Goal: Find specific page/section: Find specific page/section

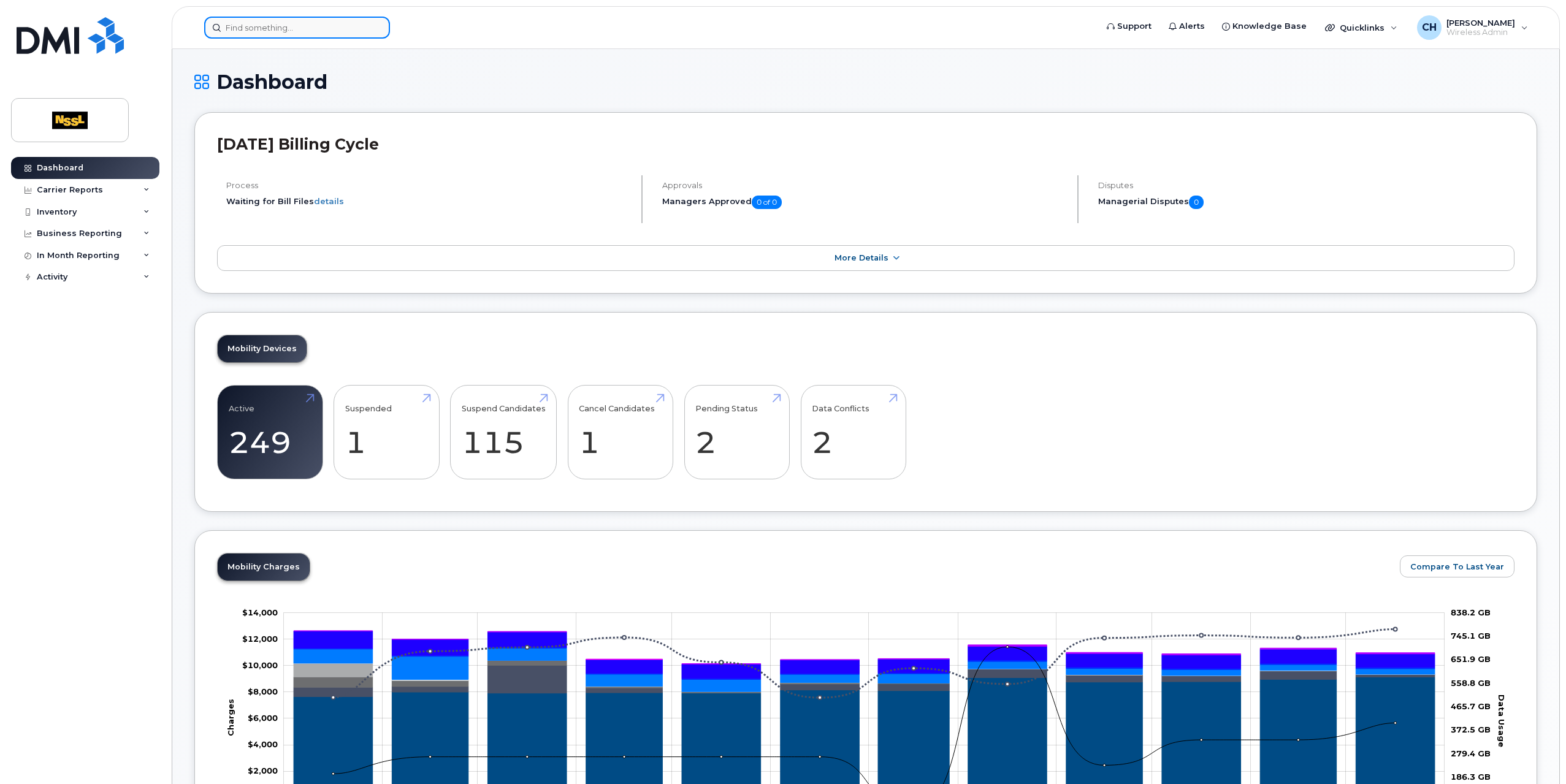
click at [222, 20] on input at bounding box center [297, 27] width 186 height 22
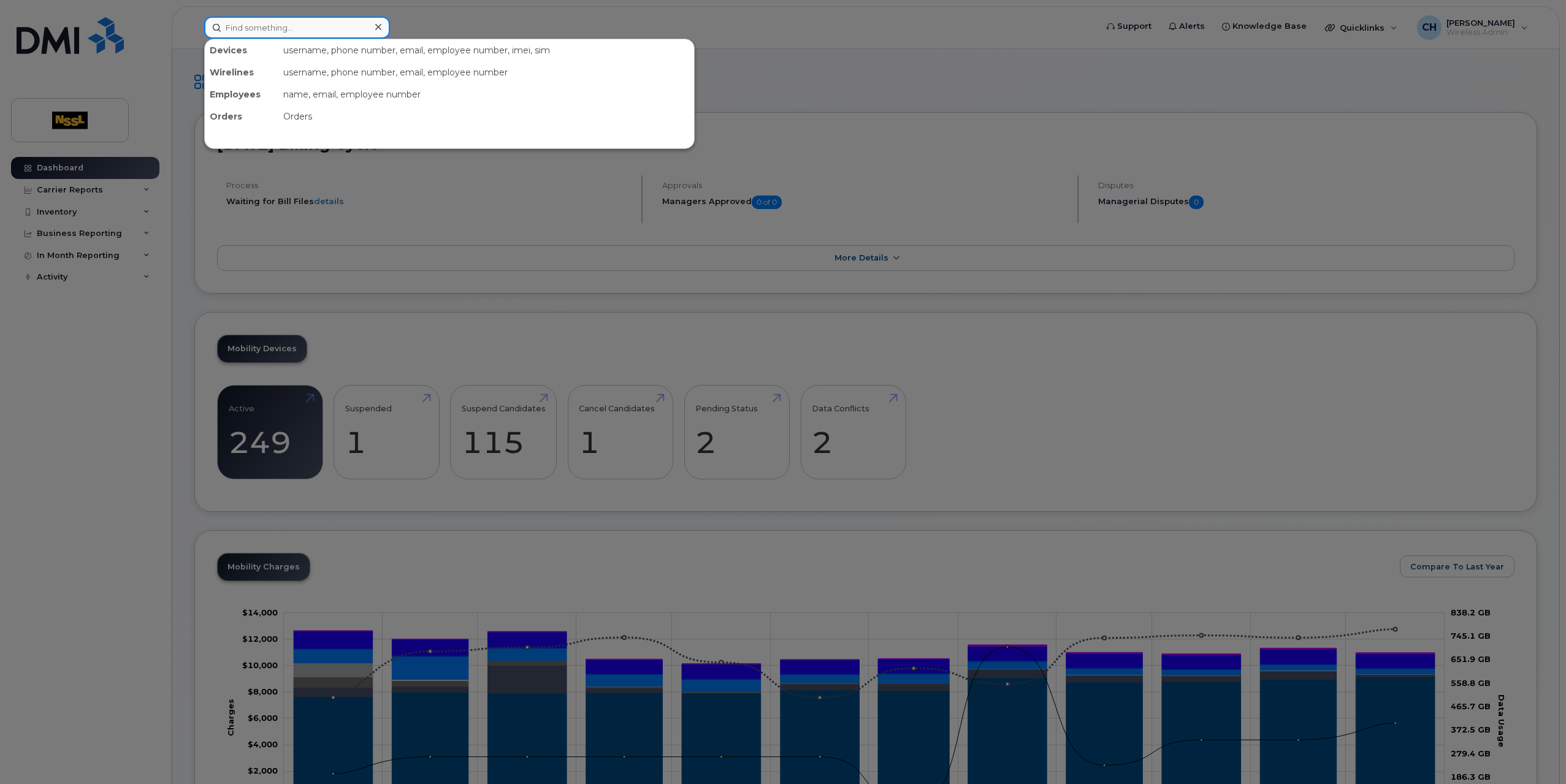
paste input "4165509184"
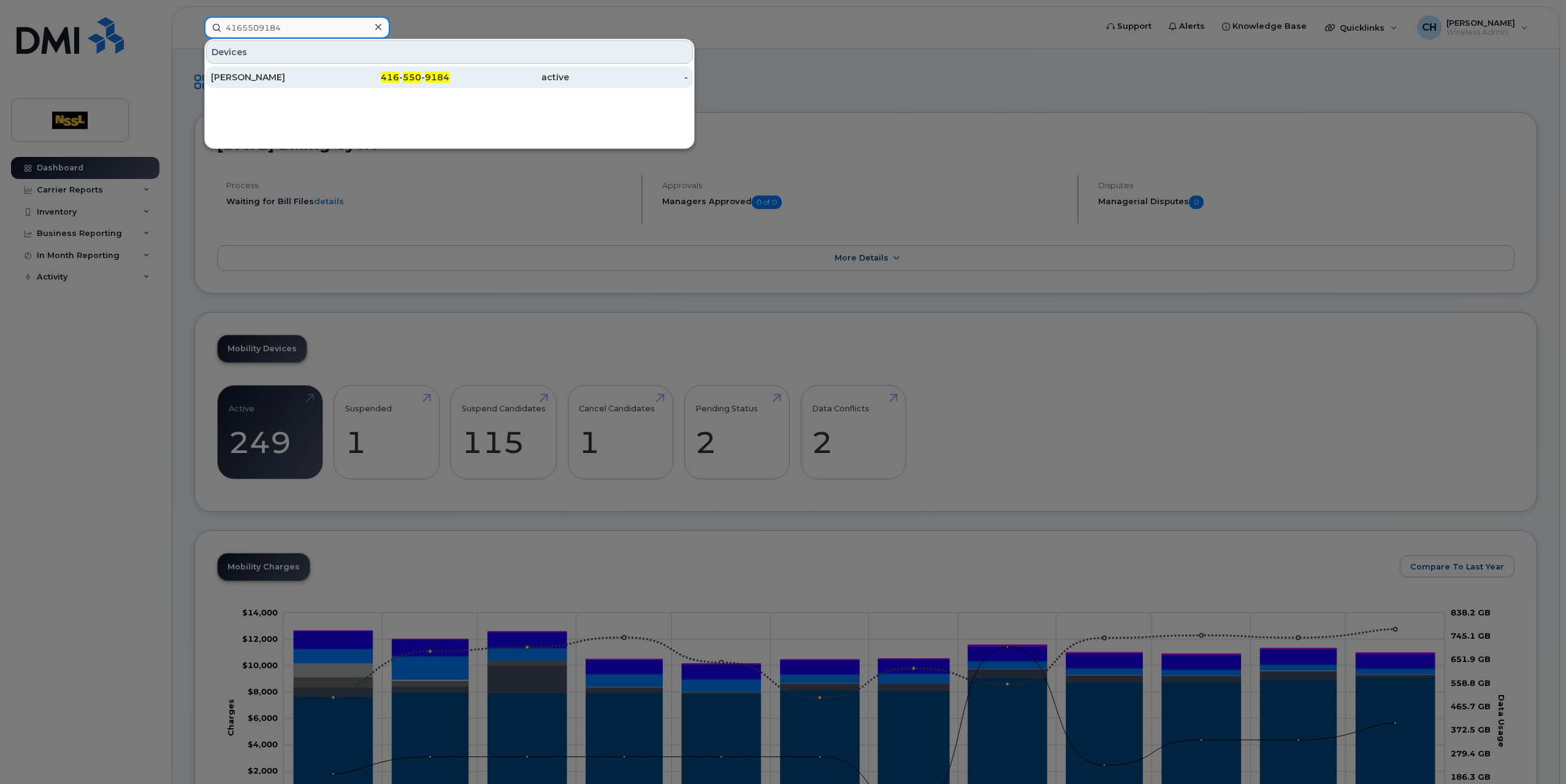
type input "4165509184"
click at [321, 77] on div "[PERSON_NAME]" at bounding box center [270, 78] width 120 height 13
